Goal: Transaction & Acquisition: Book appointment/travel/reservation

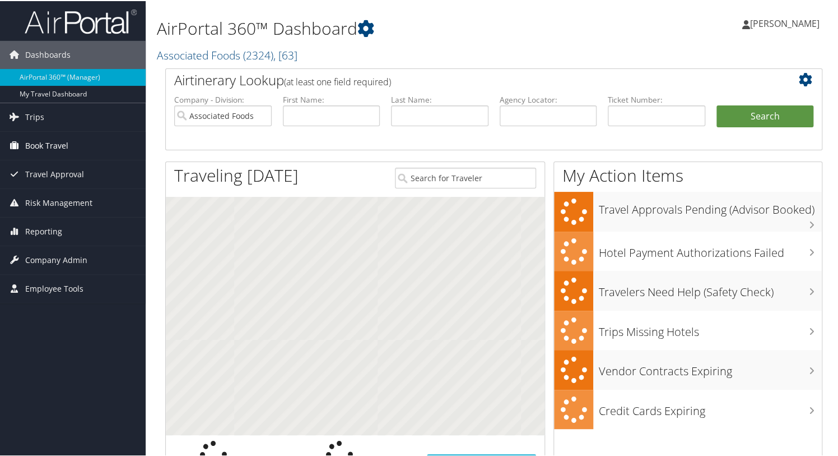
click at [46, 141] on span "Book Travel" at bounding box center [46, 145] width 43 height 28
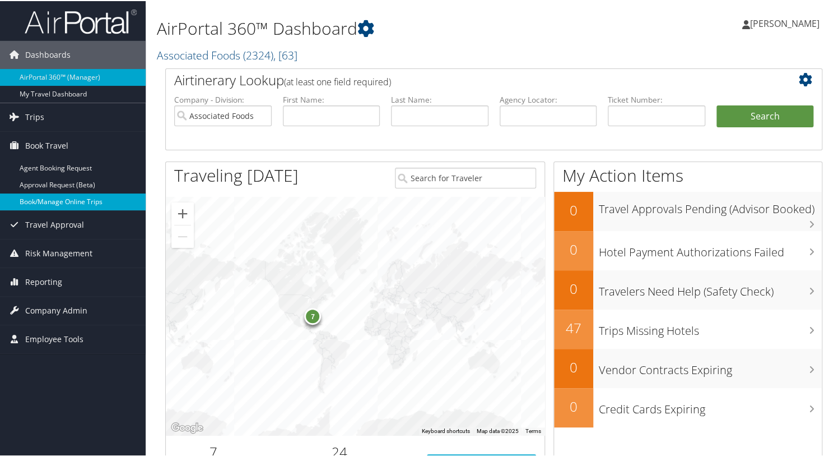
click at [43, 200] on link "Book/Manage Online Trips" at bounding box center [73, 200] width 146 height 17
